Goal: Information Seeking & Learning: Learn about a topic

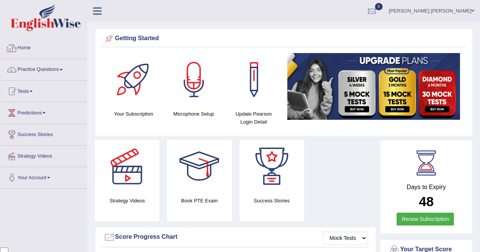
click at [62, 71] on link "Practice Questions" at bounding box center [43, 68] width 86 height 19
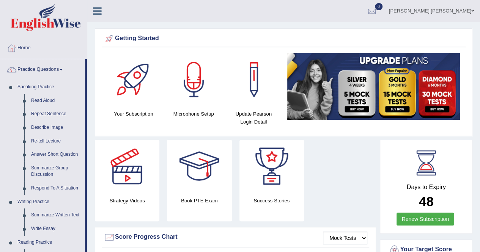
click at [49, 128] on link "Describe Image" at bounding box center [56, 128] width 57 height 14
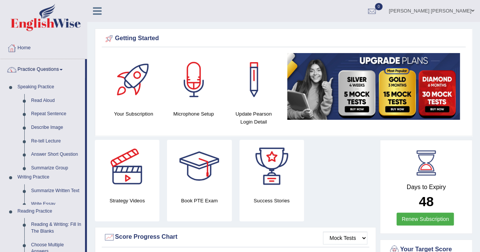
click at [49, 128] on link "Describe Image" at bounding box center [56, 128] width 57 height 14
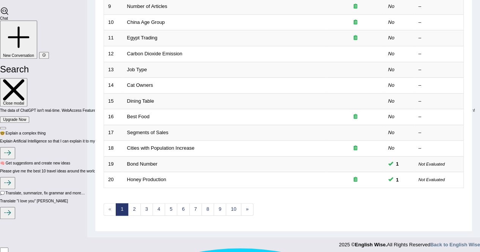
scroll to position [246, 0]
click at [358, 161] on td at bounding box center [355, 164] width 57 height 16
click at [143, 161] on link "Bond Number" at bounding box center [142, 164] width 30 height 6
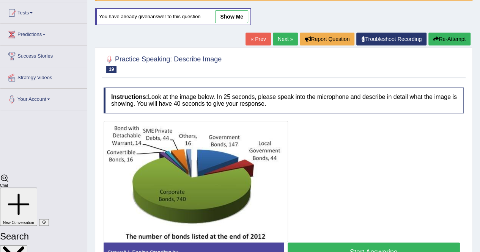
scroll to position [10, 0]
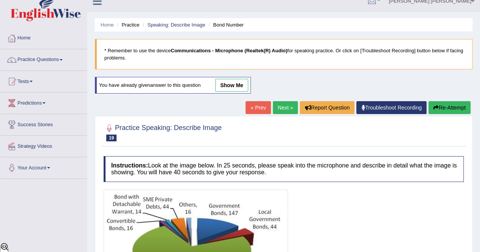
click at [231, 79] on link "show me" at bounding box center [231, 85] width 33 height 13
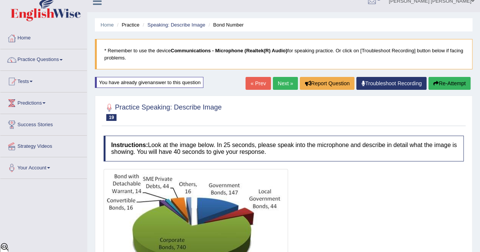
click at [282, 79] on link "Next »" at bounding box center [285, 83] width 25 height 13
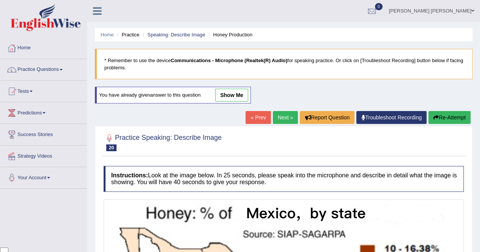
click at [60, 70] on link "Practice Questions" at bounding box center [43, 68] width 86 height 19
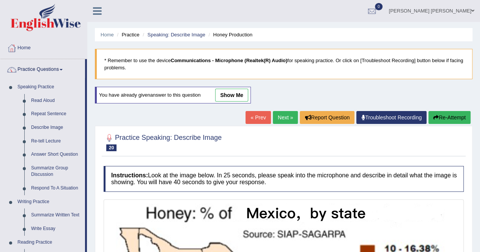
click at [286, 113] on link "Next »" at bounding box center [285, 117] width 25 height 13
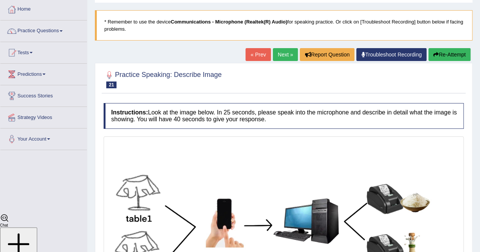
scroll to position [38, 0]
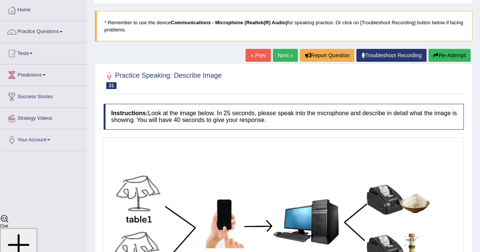
click at [287, 54] on link "Next »" at bounding box center [285, 55] width 25 height 13
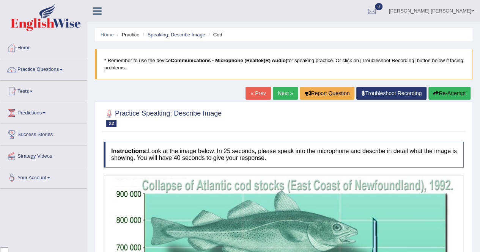
click at [278, 91] on link "Next »" at bounding box center [285, 93] width 25 height 13
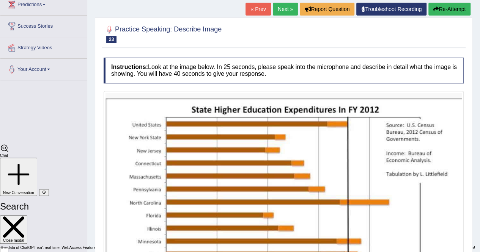
scroll to position [33, 0]
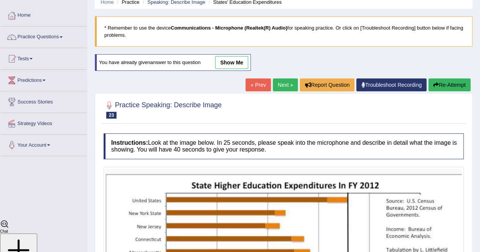
click at [231, 60] on link "show me" at bounding box center [231, 62] width 33 height 13
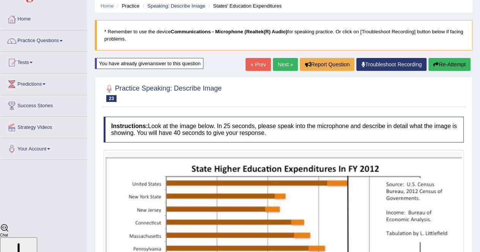
scroll to position [0, 0]
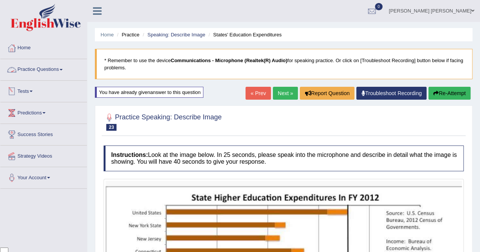
click at [58, 68] on link "Practice Questions" at bounding box center [43, 68] width 86 height 19
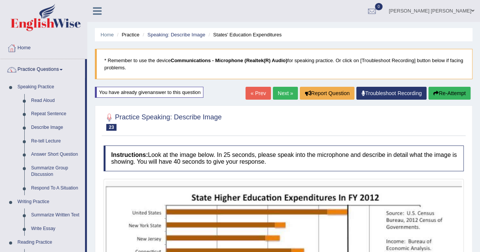
click at [52, 126] on link "Describe Image" at bounding box center [56, 128] width 57 height 14
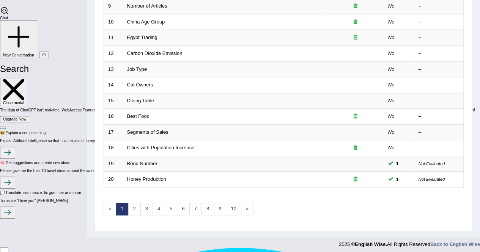
scroll to position [1760, 0]
click at [158, 205] on link "4" at bounding box center [158, 209] width 13 height 13
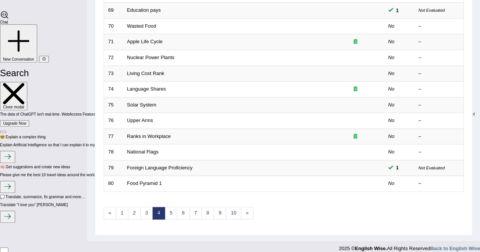
scroll to position [246, 0]
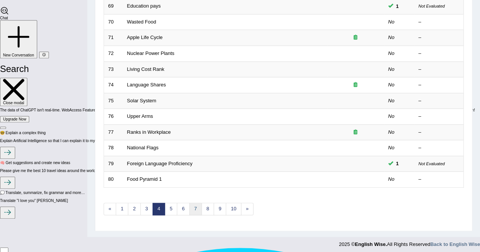
click at [191, 207] on link "7" at bounding box center [195, 209] width 13 height 13
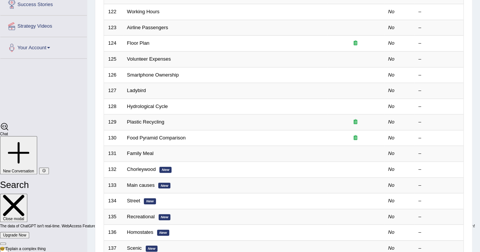
scroll to position [190, 0]
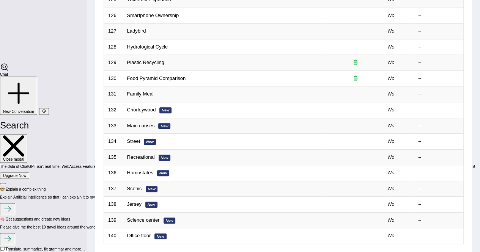
click at [145, 107] on link "Chorleywood" at bounding box center [141, 110] width 29 height 6
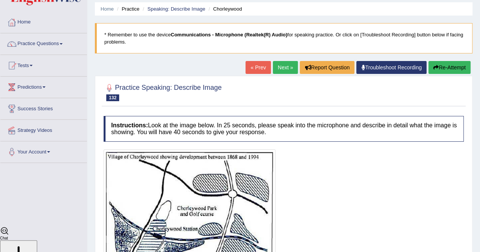
scroll to position [38, 0]
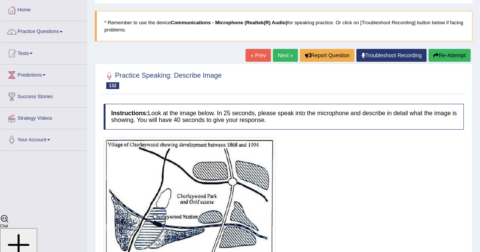
click at [280, 53] on link "Next »" at bounding box center [285, 55] width 25 height 13
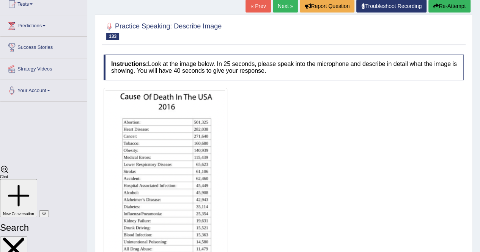
scroll to position [76, 0]
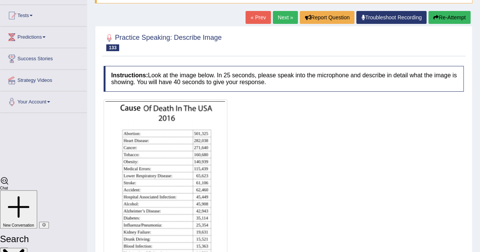
click at [277, 20] on link "Next »" at bounding box center [285, 17] width 25 height 13
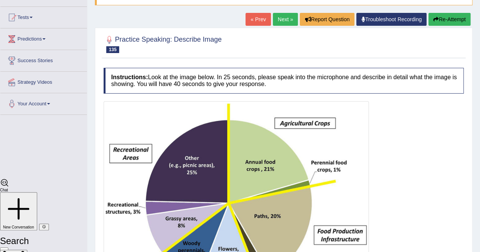
scroll to position [76, 0]
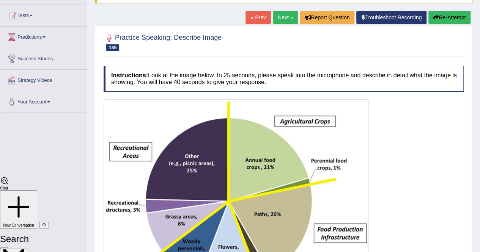
click at [282, 15] on link "Next »" at bounding box center [285, 17] width 25 height 13
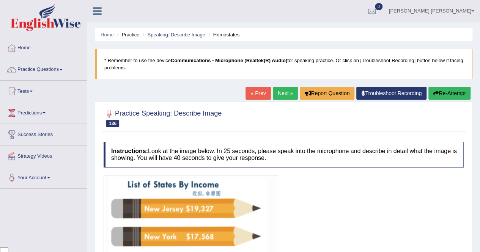
click at [257, 94] on link "« Prev" at bounding box center [257, 93] width 25 height 13
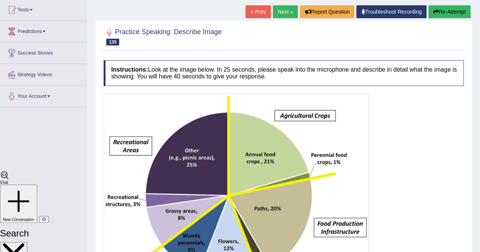
scroll to position [38, 0]
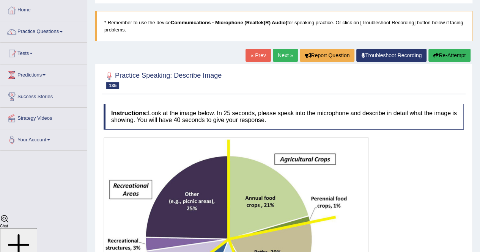
click at [288, 53] on link "Next »" at bounding box center [285, 55] width 25 height 13
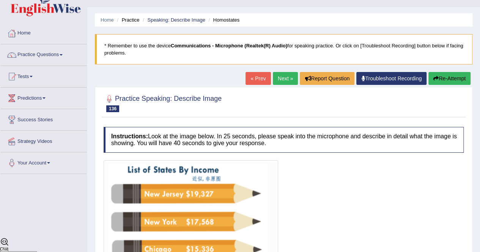
scroll to position [38, 0]
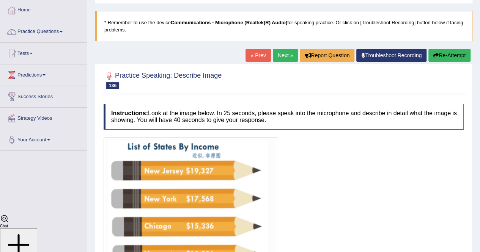
click at [283, 56] on link "Next »" at bounding box center [285, 55] width 25 height 13
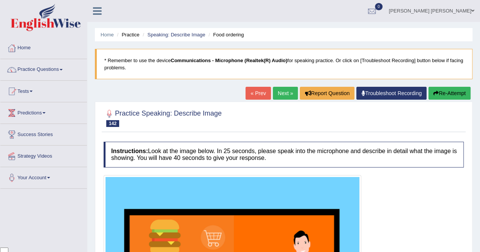
scroll to position [1760, 0]
click at [278, 96] on link "Next »" at bounding box center [285, 93] width 25 height 13
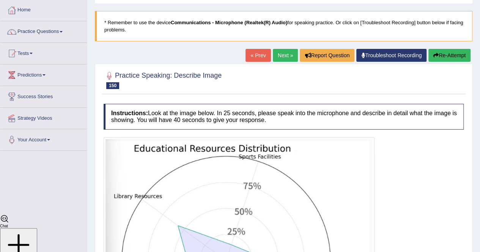
click at [285, 57] on link "Next »" at bounding box center [285, 55] width 25 height 13
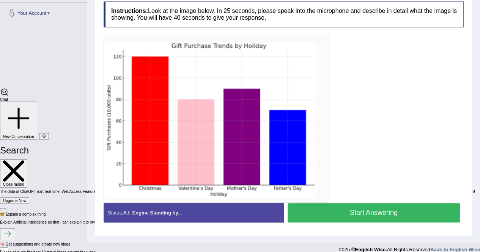
scroll to position [171, 0]
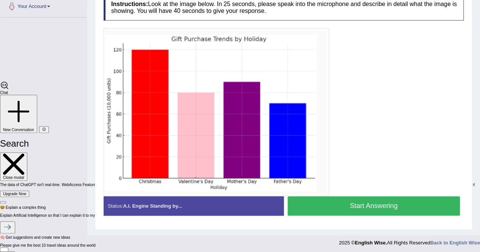
click at [353, 206] on button "Start Answering" at bounding box center [373, 205] width 173 height 19
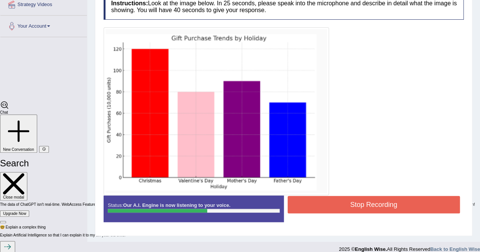
click at [353, 206] on button "Stop Recording" at bounding box center [373, 204] width 173 height 17
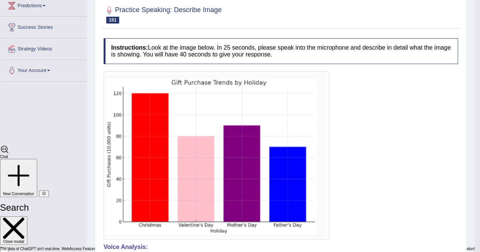
scroll to position [46, 0]
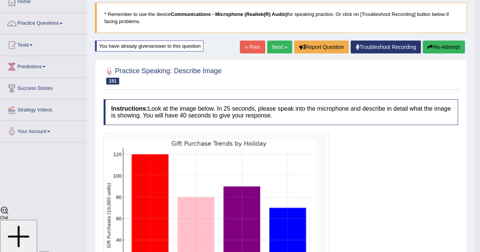
click at [438, 42] on button "Re-Attempt" at bounding box center [444, 47] width 42 height 13
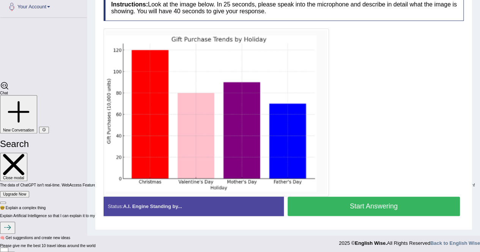
scroll to position [171, 0]
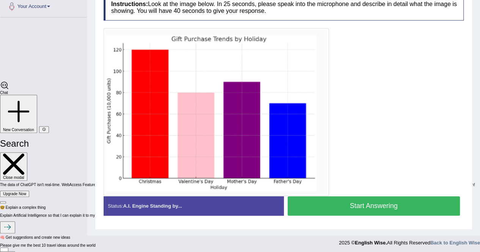
click at [345, 206] on button "Start Answering" at bounding box center [373, 205] width 173 height 19
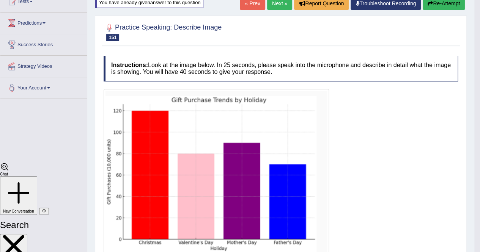
scroll to position [83, 0]
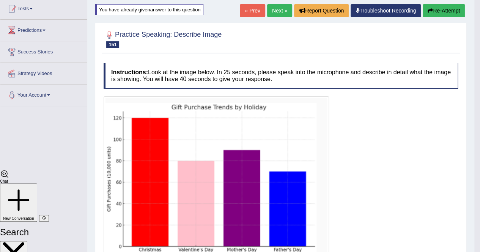
click at [437, 9] on button "Re-Attempt" at bounding box center [444, 10] width 42 height 13
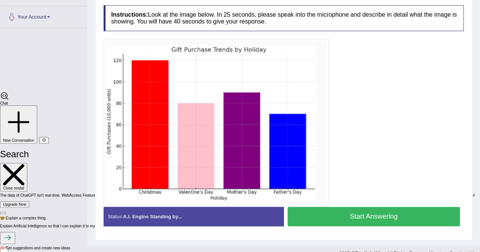
scroll to position [1760, 0]
click at [344, 217] on button "Start Answering" at bounding box center [373, 216] width 173 height 19
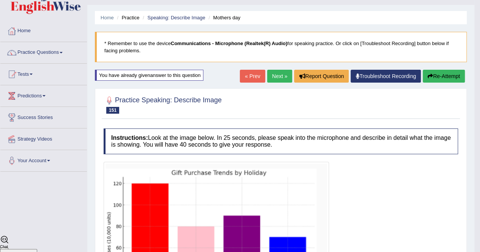
scroll to position [0, 0]
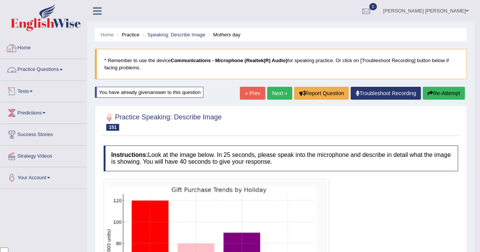
click at [32, 69] on link "Practice Questions" at bounding box center [43, 68] width 86 height 19
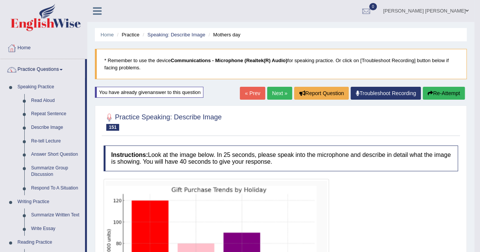
click at [54, 125] on link "Describe Image" at bounding box center [56, 128] width 57 height 14
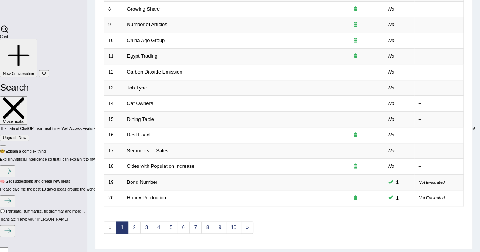
scroll to position [1760, 0]
click at [159, 180] on td "Bond Number" at bounding box center [225, 182] width 204 height 16
click at [155, 181] on link "Bond Number" at bounding box center [142, 182] width 30 height 6
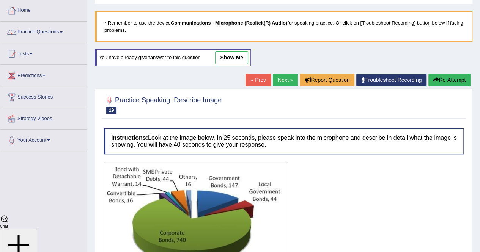
scroll to position [114, 0]
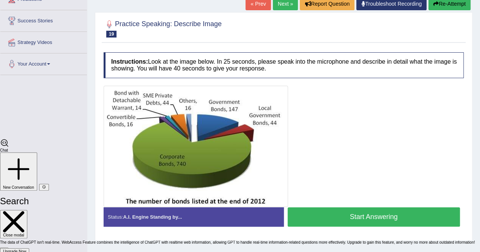
click at [328, 216] on button "Start Answering" at bounding box center [373, 216] width 173 height 19
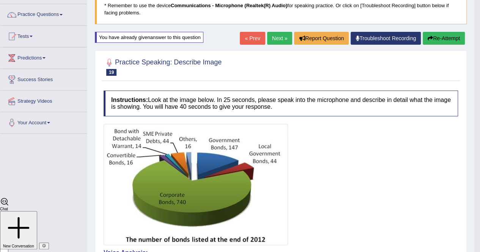
scroll to position [43, 0]
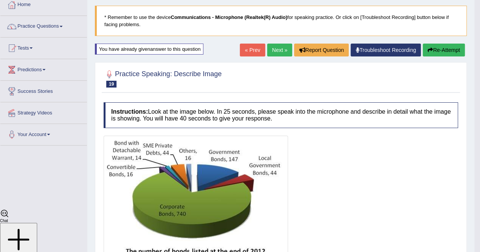
click at [441, 48] on button "Re-Attempt" at bounding box center [444, 50] width 42 height 13
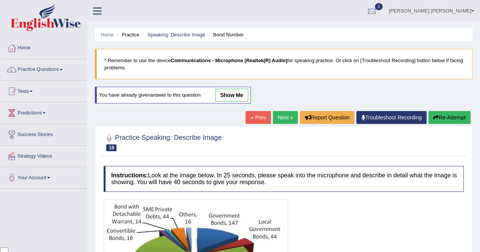
click at [190, 36] on link "Speaking: Describe Image" at bounding box center [176, 35] width 58 height 6
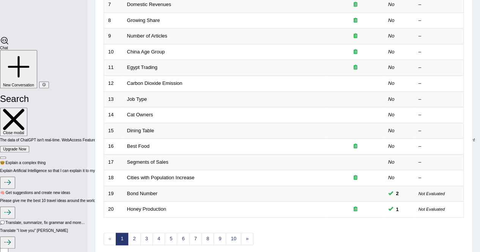
scroll to position [246, 0]
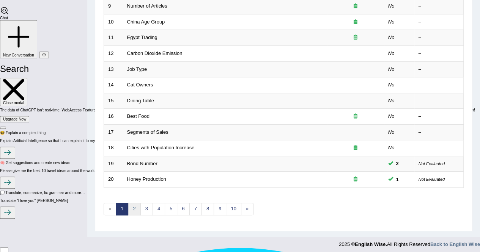
click at [135, 207] on link "2" at bounding box center [134, 209] width 13 height 13
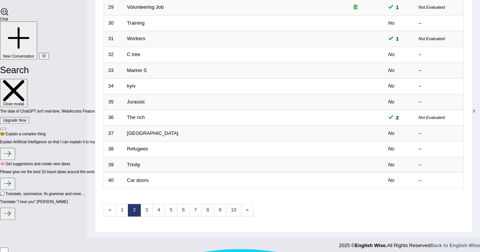
scroll to position [246, 0]
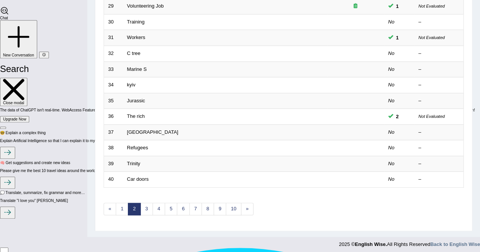
click at [133, 148] on link "Refugees" at bounding box center [137, 148] width 21 height 6
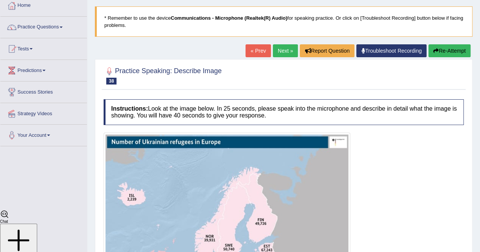
scroll to position [38, 0]
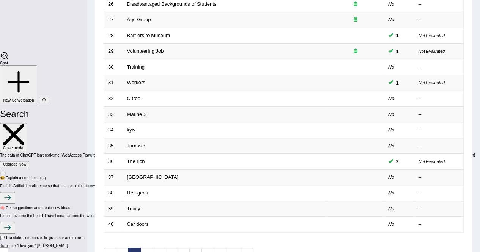
scroll to position [165, 0]
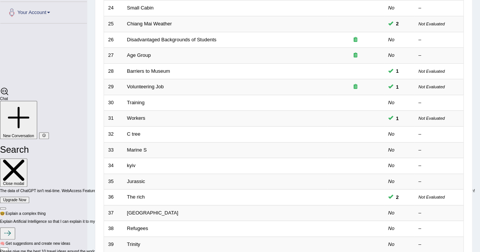
click at [130, 100] on link "Training" at bounding box center [135, 103] width 17 height 6
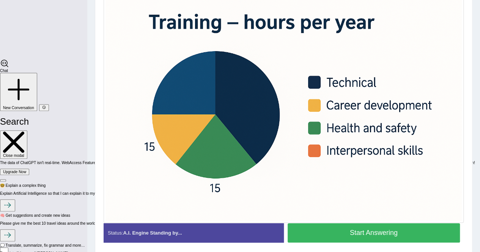
scroll to position [183, 0]
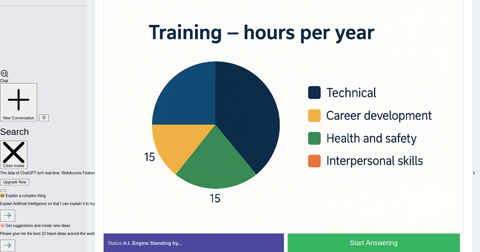
click at [358, 243] on button "Start Answering" at bounding box center [373, 243] width 173 height 19
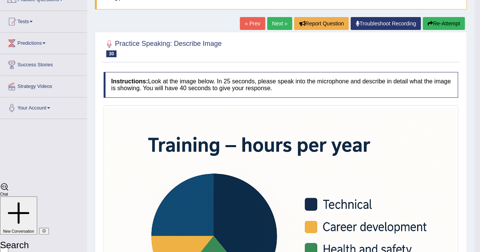
scroll to position [69, 0]
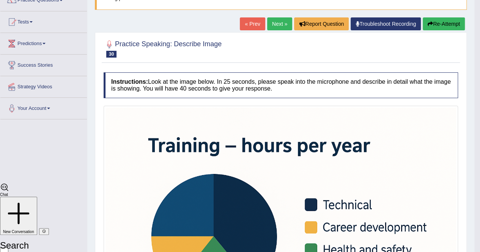
click at [451, 18] on button "Re-Attempt" at bounding box center [444, 23] width 42 height 13
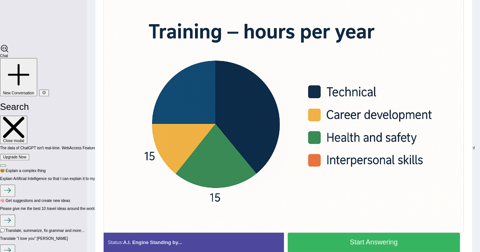
scroll to position [225, 0]
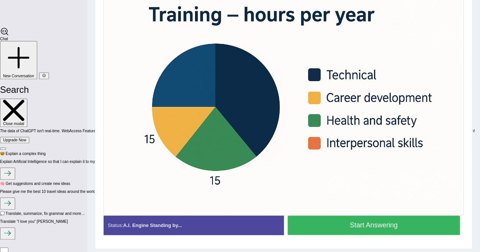
click at [336, 224] on button "Start Answering" at bounding box center [373, 225] width 173 height 19
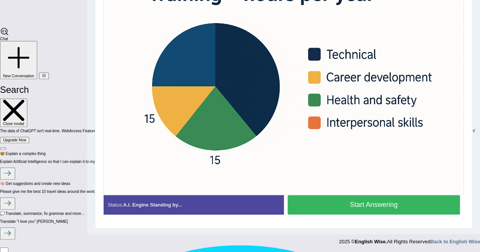
scroll to position [205, 0]
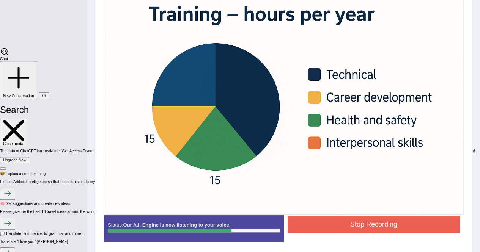
click at [417, 222] on button "Stop Recording" at bounding box center [373, 224] width 173 height 17
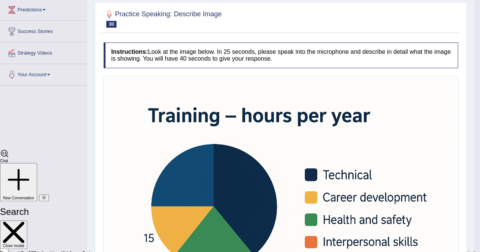
scroll to position [91, 0]
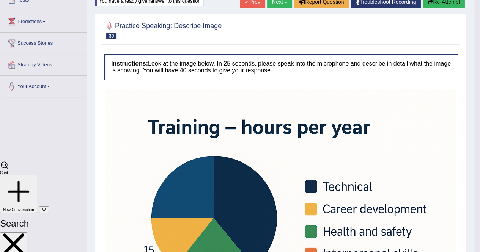
click at [446, 4] on button "Re-Attempt" at bounding box center [444, 1] width 42 height 13
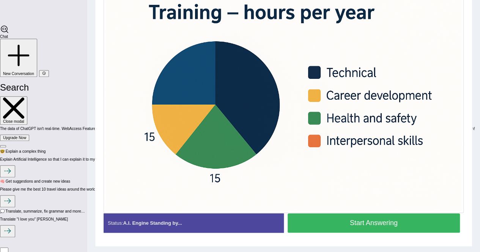
scroll to position [240, 0]
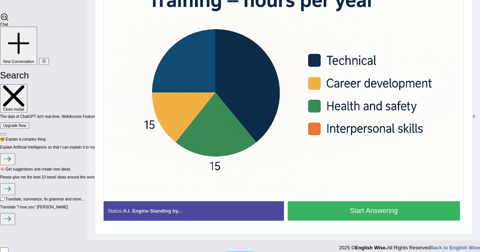
click at [338, 207] on button "Start Answering" at bounding box center [373, 210] width 173 height 19
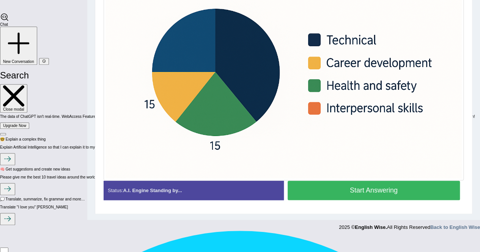
scroll to position [220, 0]
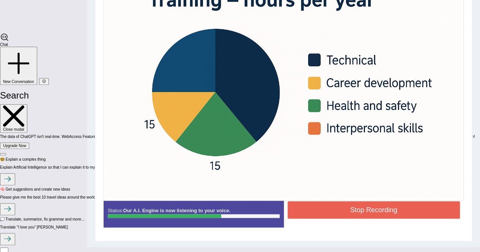
click at [316, 201] on button "Stop Recording" at bounding box center [373, 209] width 173 height 17
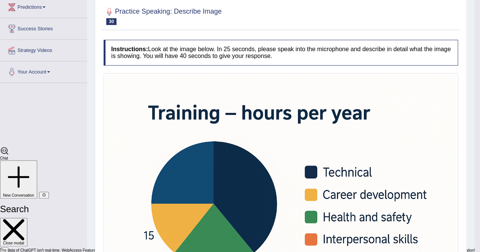
scroll to position [68, 0]
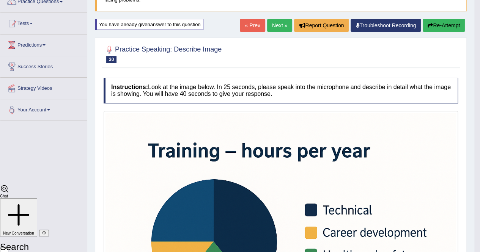
click at [445, 23] on button "Re-Attempt" at bounding box center [444, 25] width 42 height 13
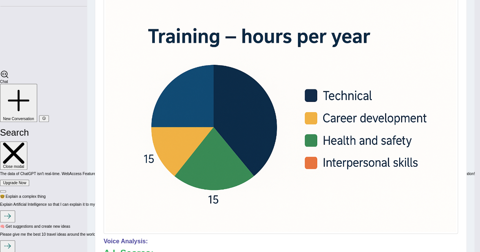
scroll to position [220, 0]
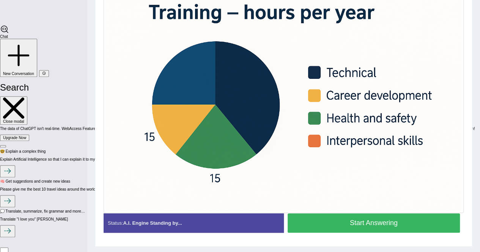
scroll to position [240, 0]
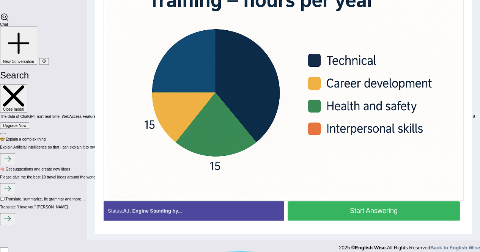
click at [327, 203] on button "Start Answering" at bounding box center [373, 210] width 173 height 19
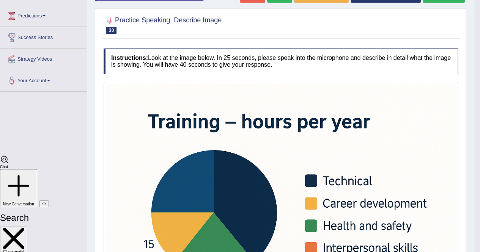
scroll to position [80, 0]
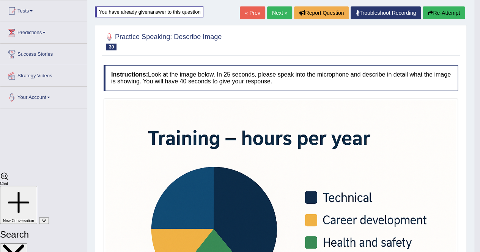
click at [442, 12] on button "Re-Attempt" at bounding box center [444, 12] width 42 height 13
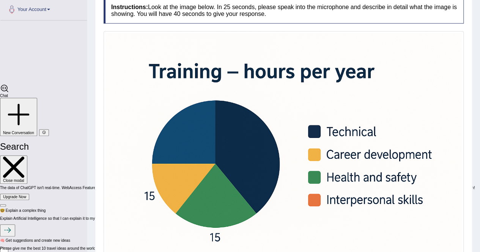
scroll to position [206, 0]
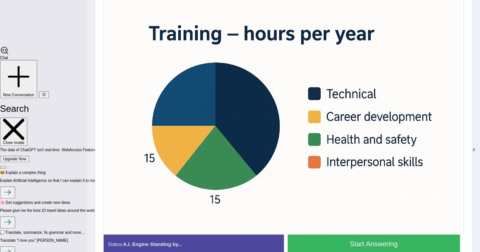
click at [350, 247] on button "Start Answering" at bounding box center [373, 244] width 173 height 19
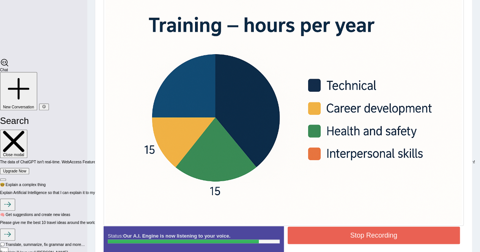
scroll to position [232, 0]
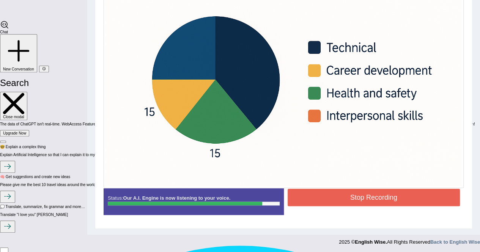
click at [334, 198] on button "Stop Recording" at bounding box center [373, 197] width 173 height 17
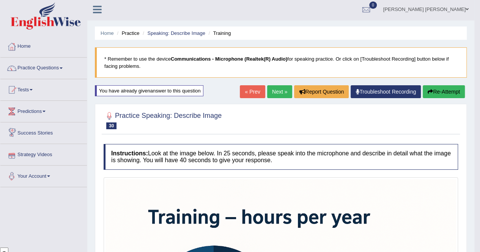
scroll to position [0, 0]
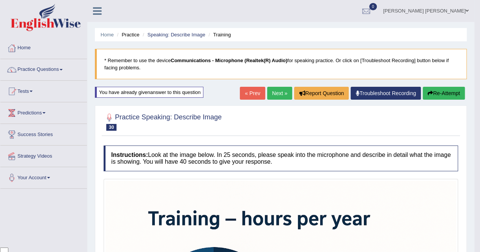
click at [199, 34] on link "Speaking: Describe Image" at bounding box center [176, 35] width 58 height 6
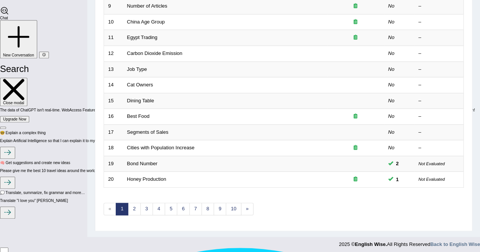
scroll to position [1760, 0]
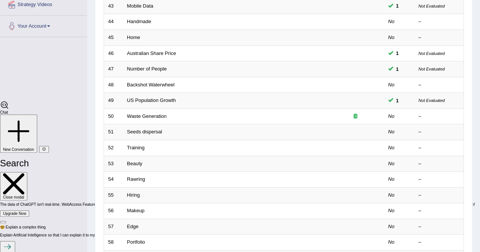
scroll to position [1760, 0]
click at [131, 130] on link "Seeds dispersal" at bounding box center [144, 132] width 35 height 6
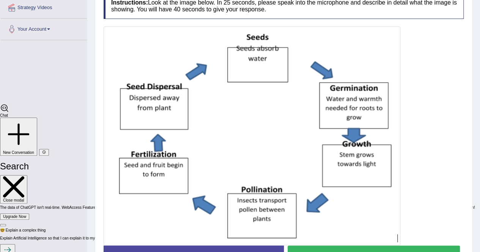
scroll to position [161, 0]
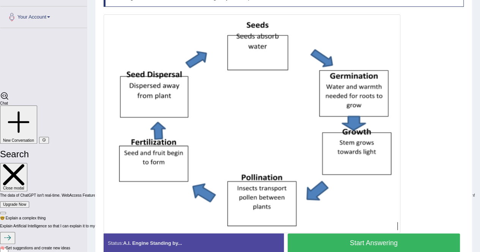
click at [347, 242] on button "Start Answering" at bounding box center [373, 243] width 173 height 19
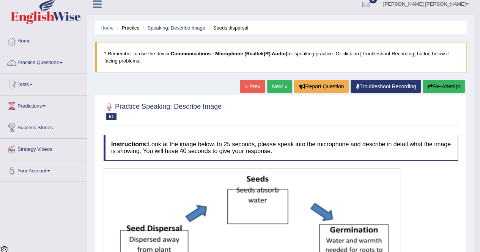
scroll to position [0, 0]
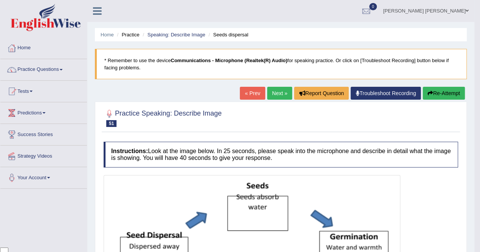
click at [63, 75] on link "Practice Questions" at bounding box center [43, 68] width 86 height 19
